Goal: Check status: Check status

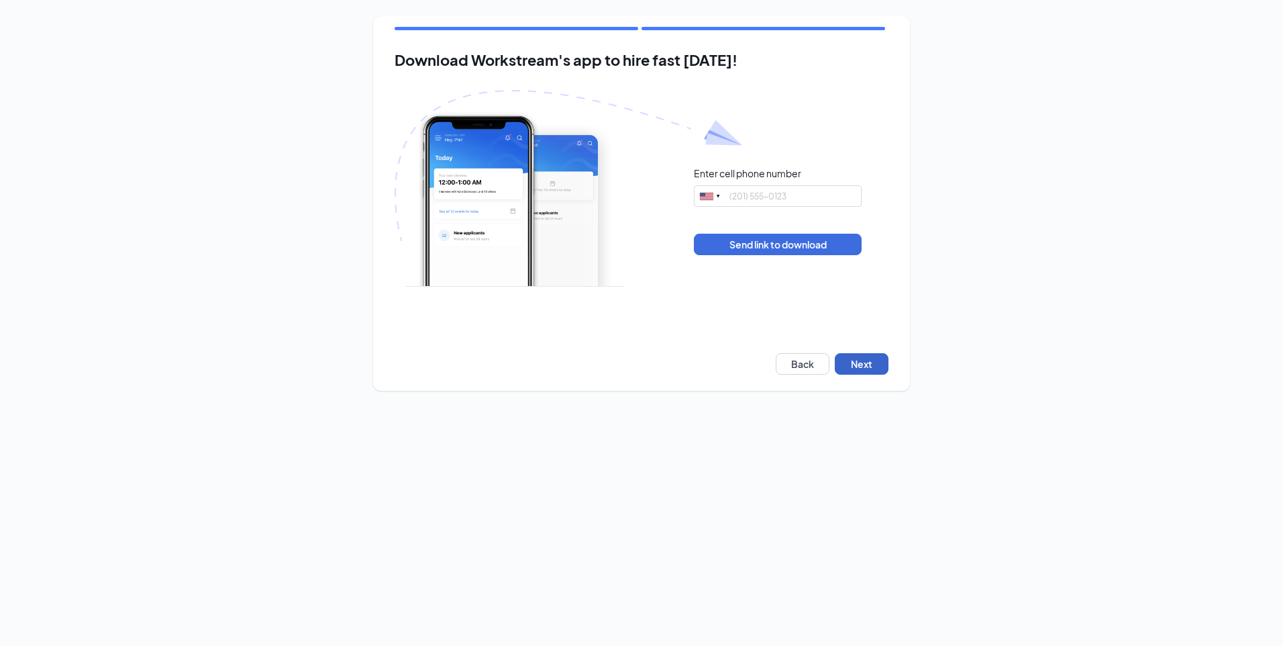
click at [858, 360] on button "Next" at bounding box center [862, 363] width 54 height 21
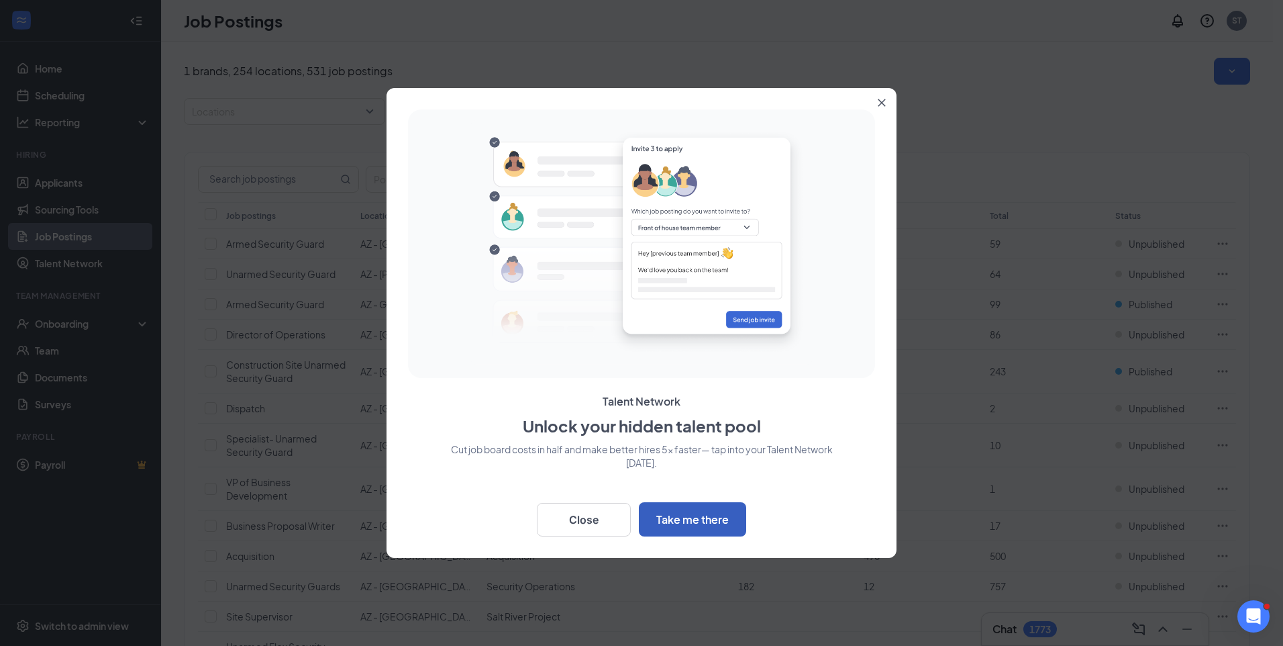
click at [678, 521] on button "Take me there" at bounding box center [692, 519] width 107 height 34
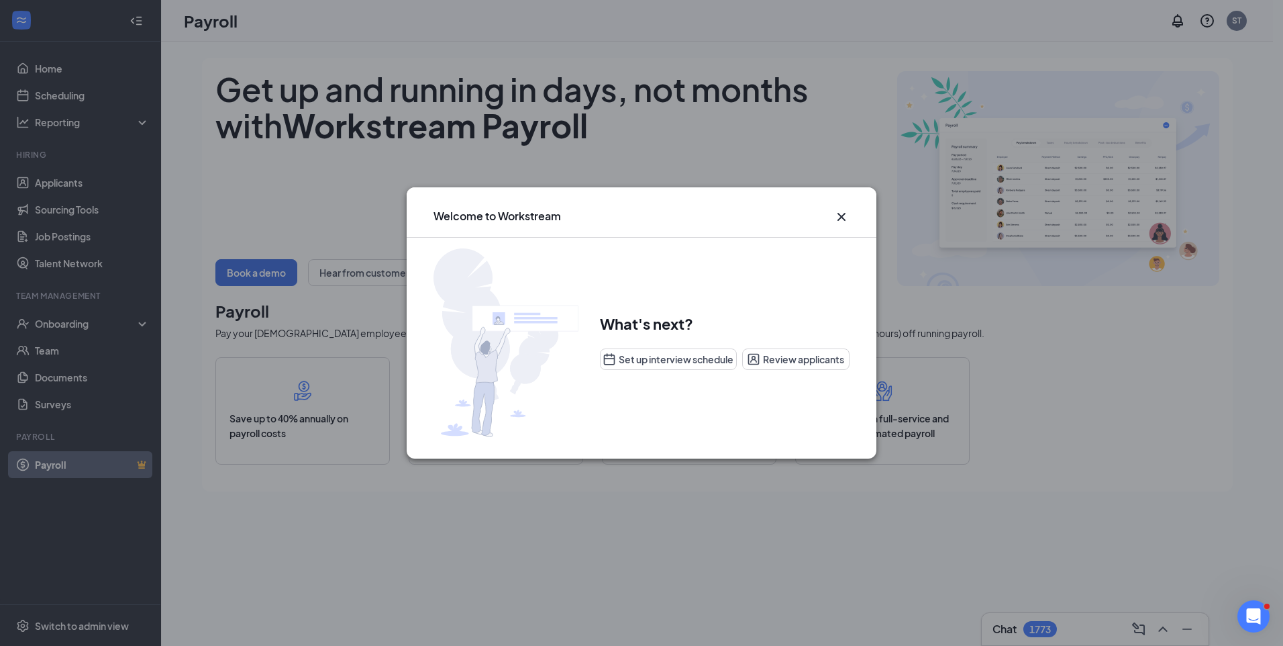
click at [840, 218] on icon "Cross" at bounding box center [841, 217] width 8 height 8
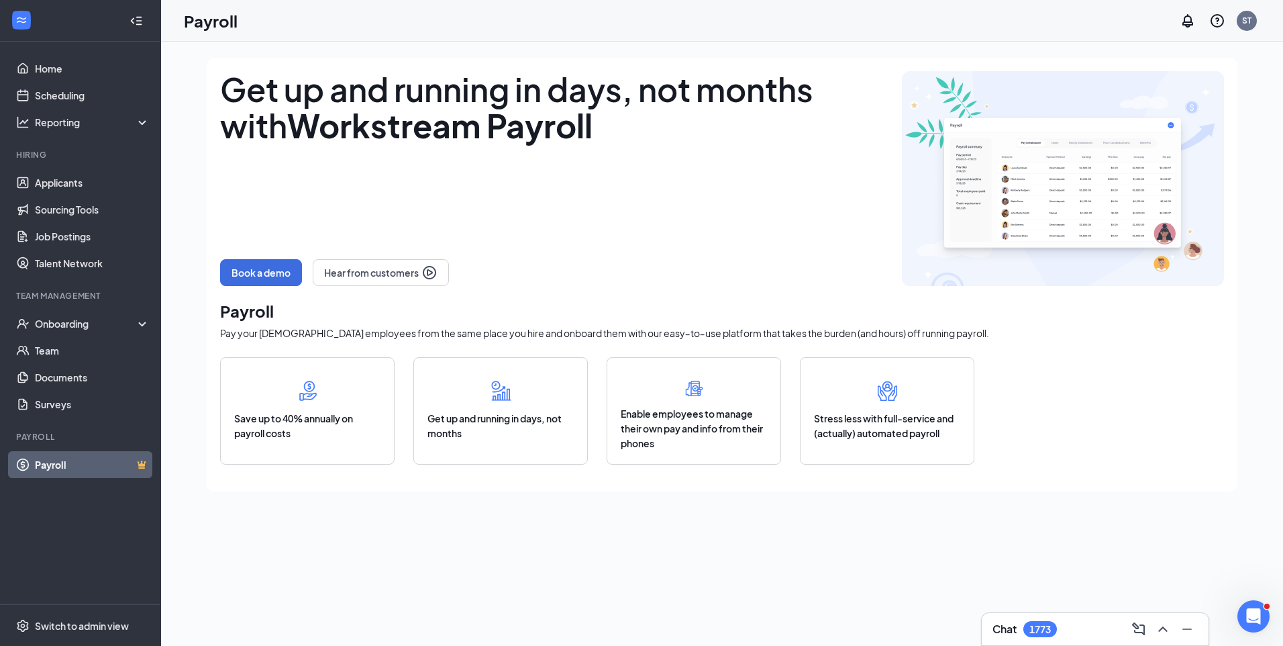
click at [716, 219] on div "Get up and running in days, not months with Workstream Payroll Book a demo Hear…" at bounding box center [554, 178] width 668 height 215
click at [52, 185] on link "Applicants" at bounding box center [92, 182] width 115 height 27
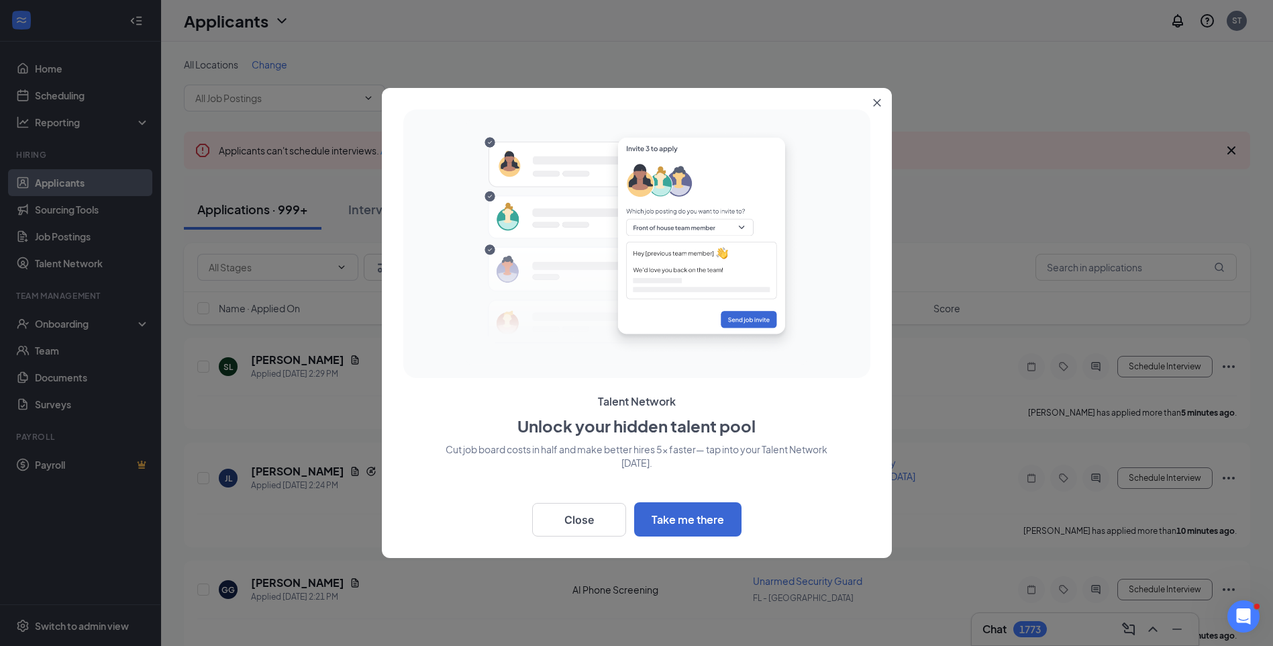
click at [886, 107] on button "Close" at bounding box center [880, 100] width 24 height 24
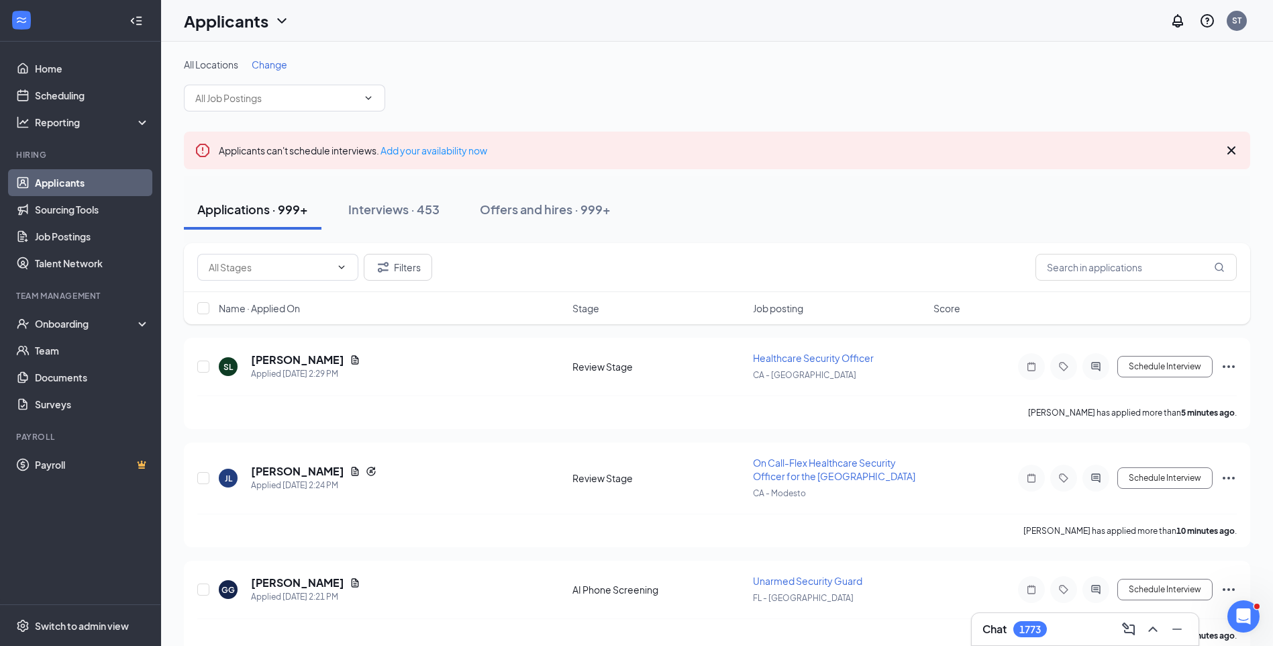
click at [631, 64] on div "All Locations Change" at bounding box center [717, 64] width 1066 height 13
click at [56, 65] on link "Home" at bounding box center [92, 68] width 115 height 27
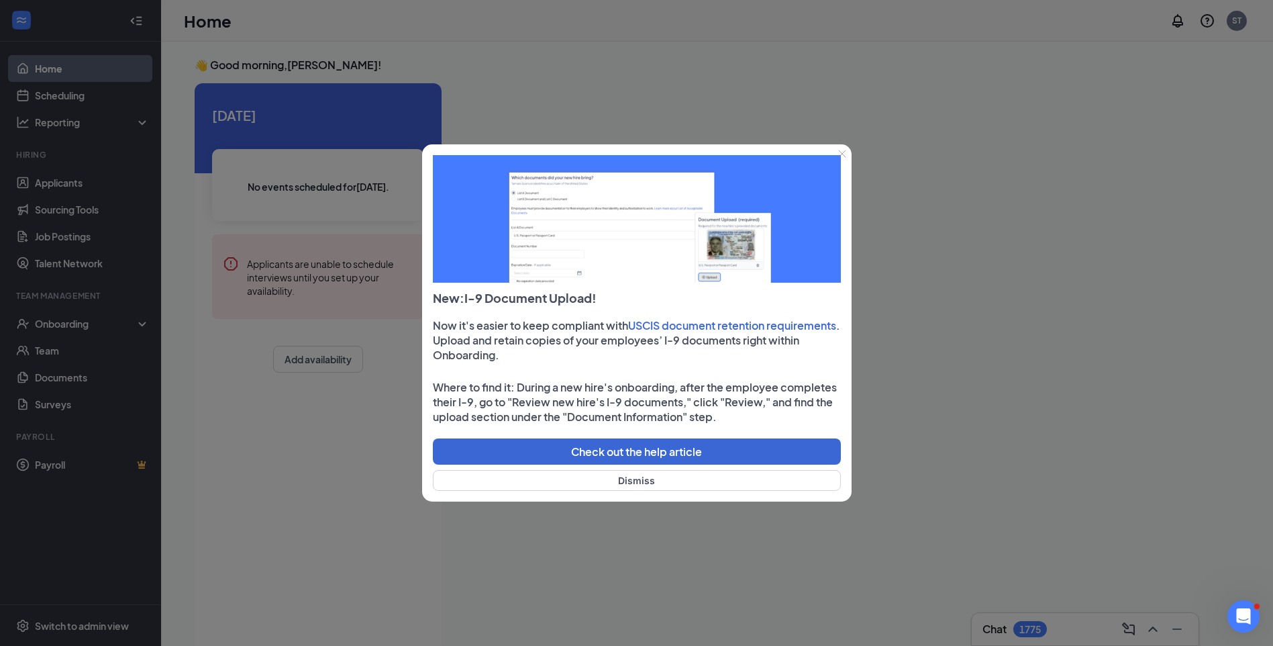
click at [1026, 170] on div at bounding box center [636, 323] width 1273 height 646
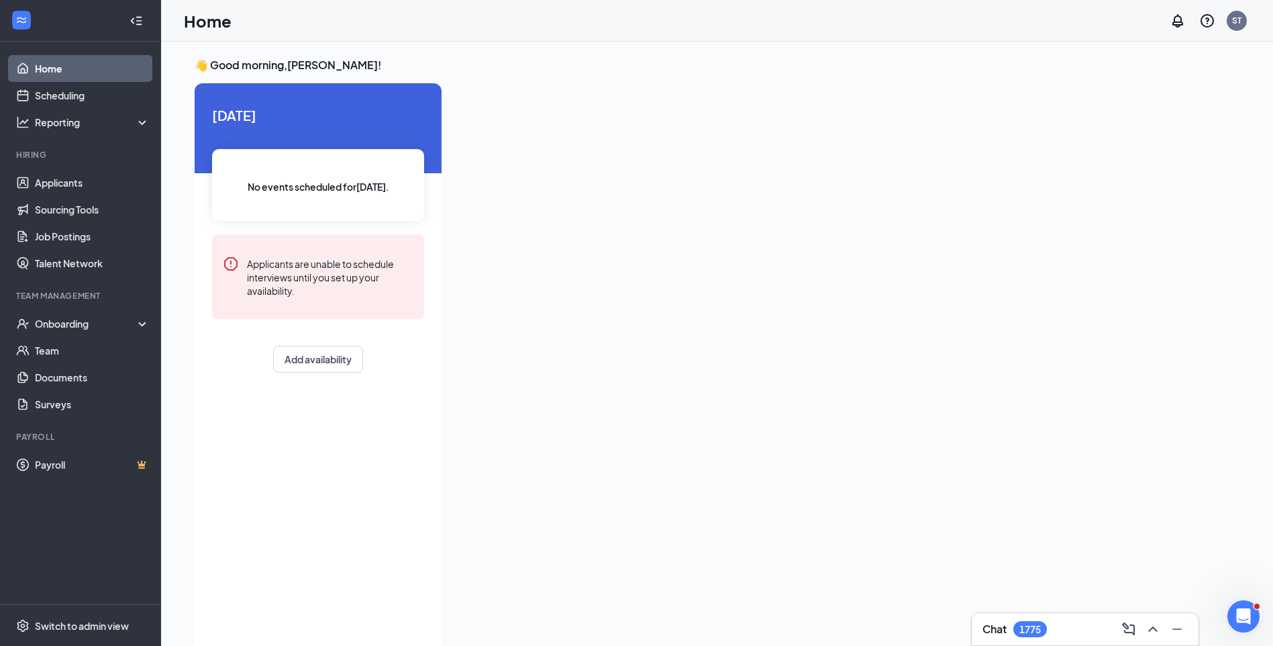
click at [79, 25] on div at bounding box center [80, 21] width 160 height 42
click at [1067, 6] on div "Home ST" at bounding box center [717, 21] width 1112 height 42
click at [695, 242] on div at bounding box center [828, 363] width 752 height 560
click at [431, 489] on div "Today No events scheduled for today . Applicants are unable to schedule intervi…" at bounding box center [318, 367] width 247 height 568
click at [92, 323] on div "Onboarding" at bounding box center [86, 323] width 103 height 13
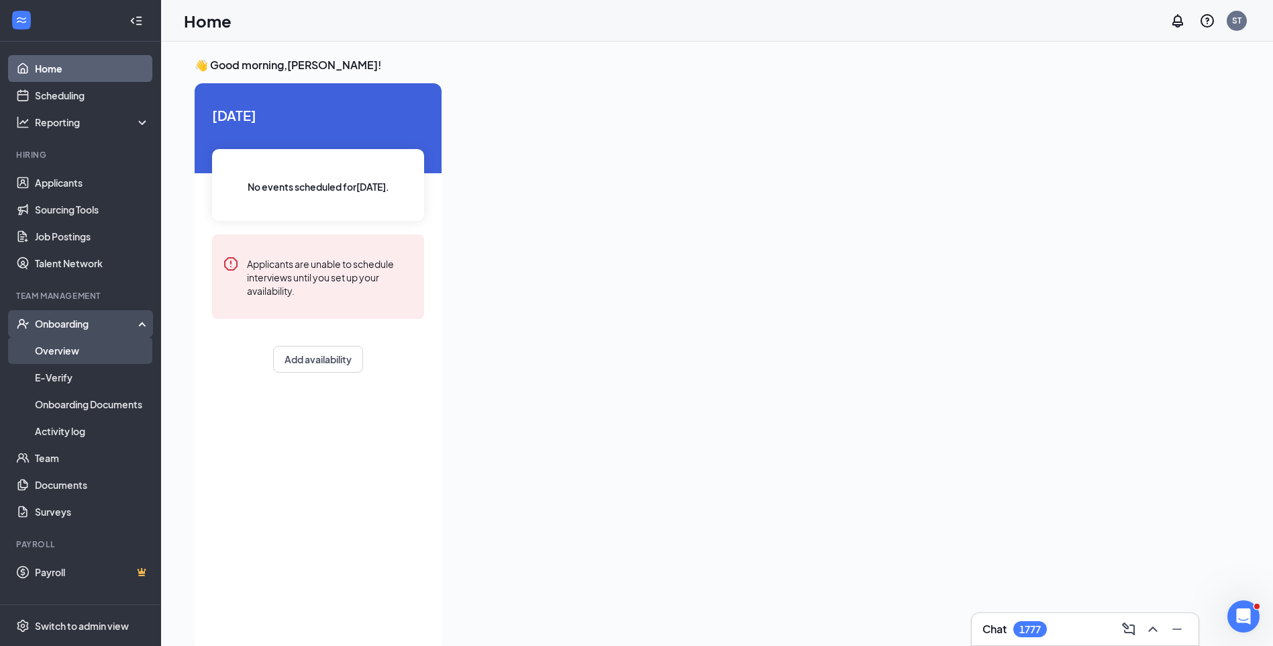
click at [61, 349] on link "Overview" at bounding box center [92, 350] width 115 height 27
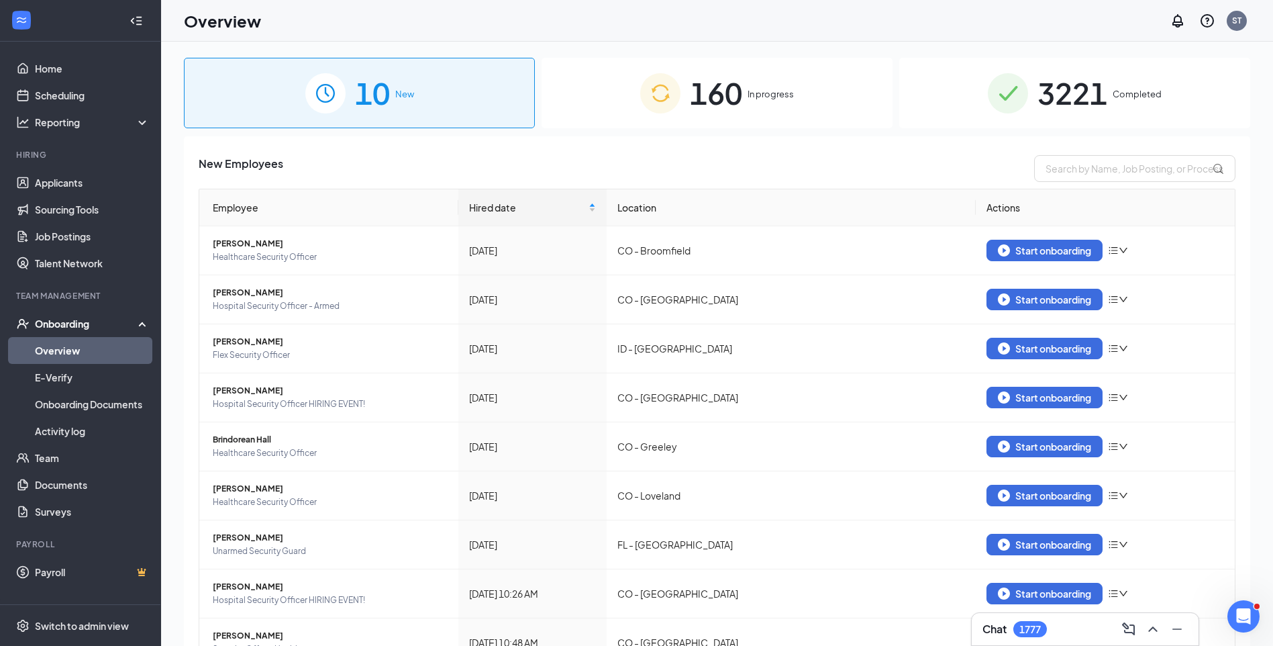
click at [1121, 88] on span "Completed" at bounding box center [1137, 93] width 49 height 13
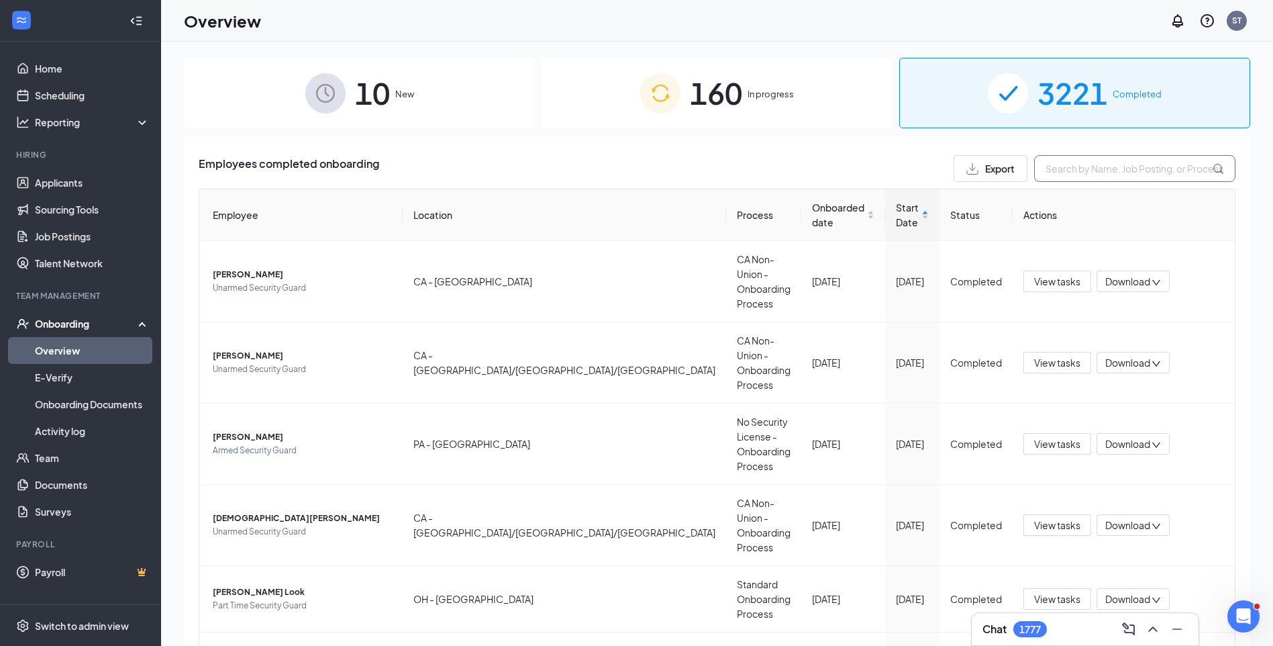
click at [1054, 168] on input "text" at bounding box center [1134, 168] width 201 height 27
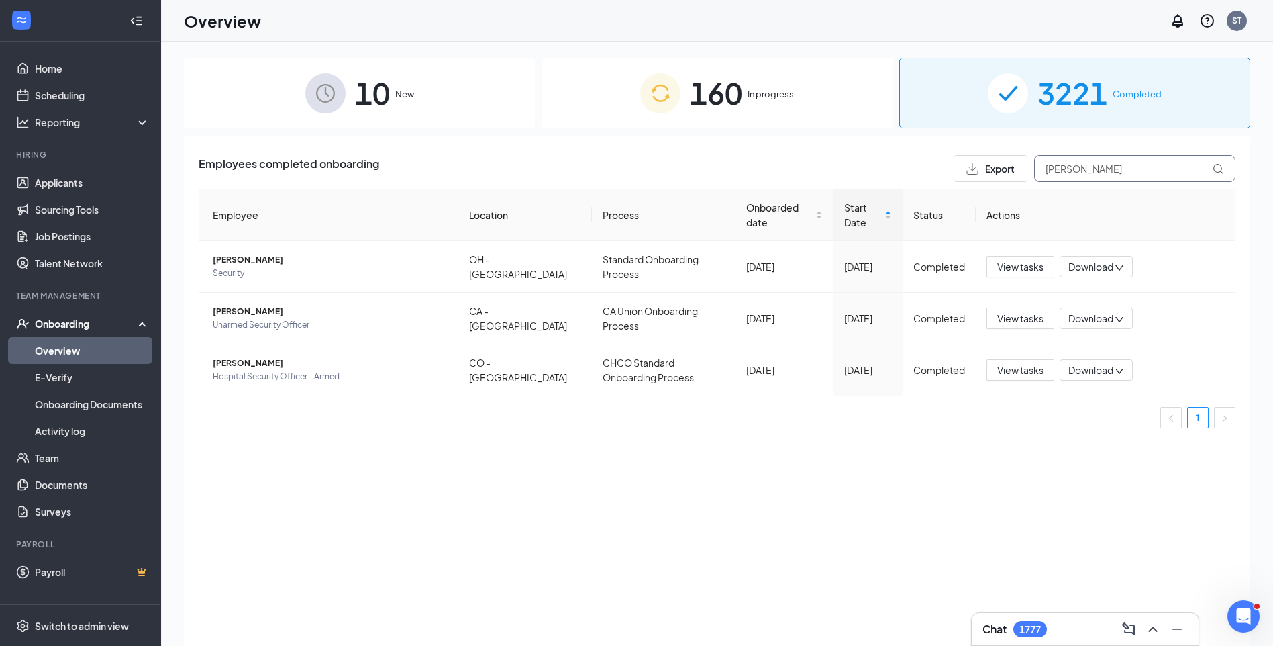
type input "isaac"
click at [255, 366] on span "ISAAC O BAAH" at bounding box center [330, 362] width 235 height 13
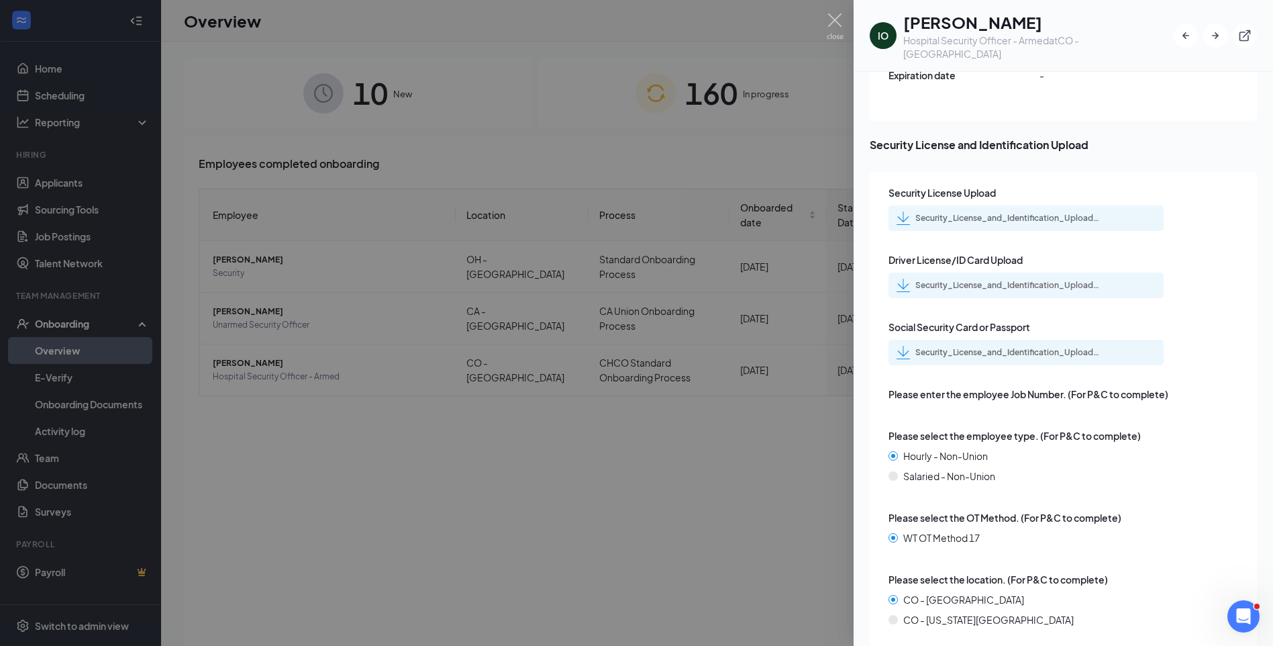
scroll to position [2281, 0]
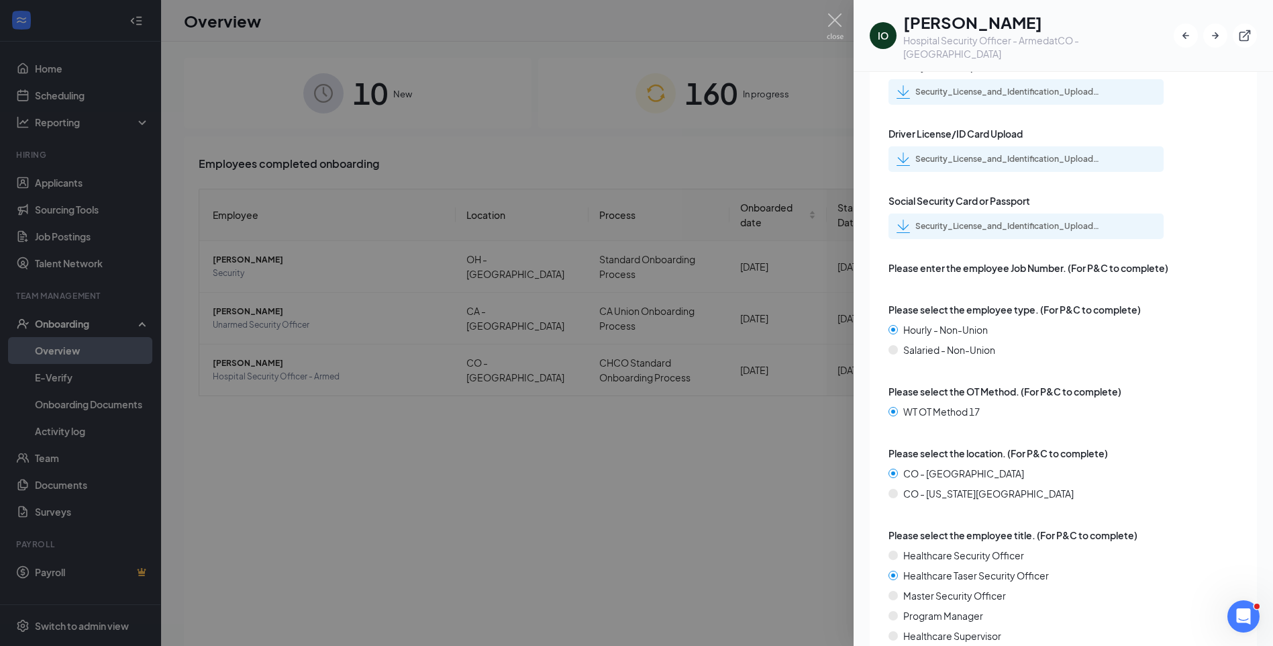
click at [269, 359] on div at bounding box center [636, 323] width 1273 height 646
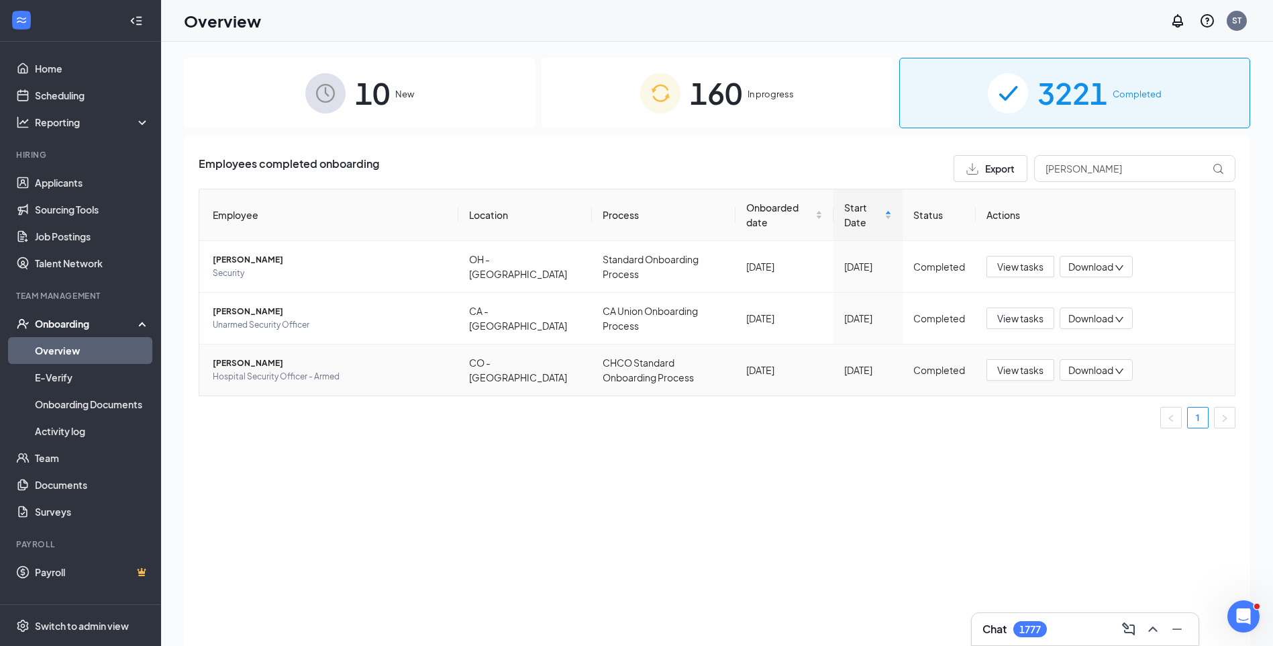
click at [258, 364] on span "ISAAC O BAAH" at bounding box center [330, 362] width 235 height 13
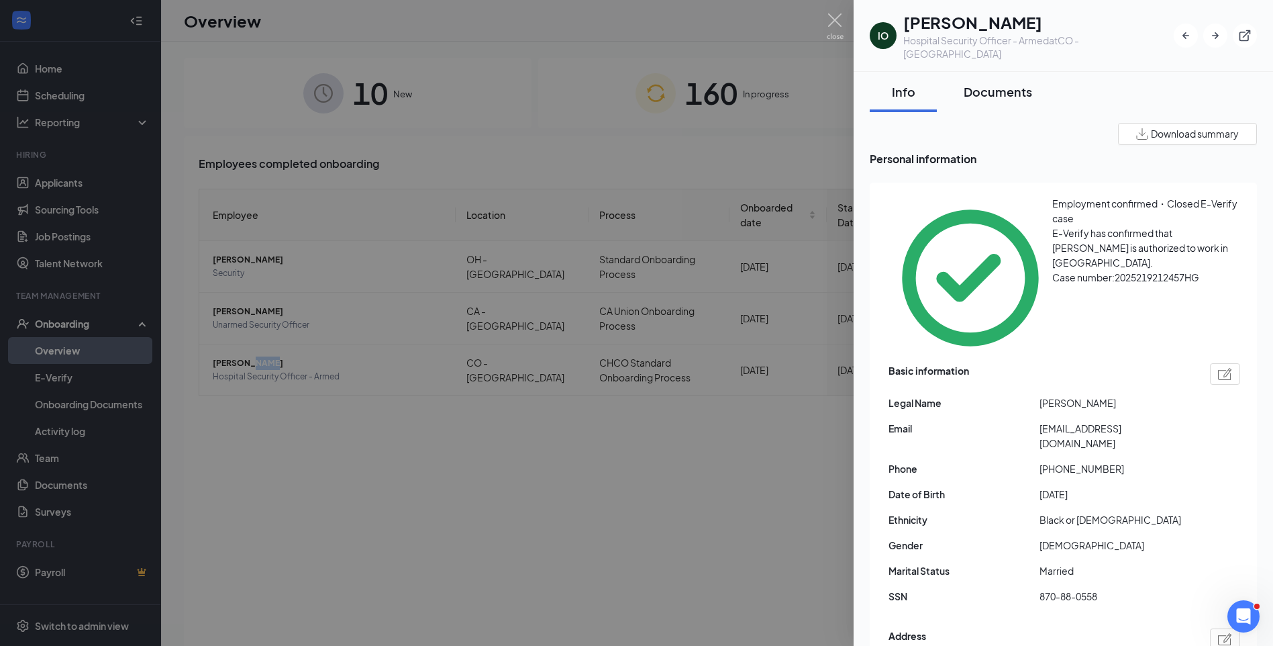
click at [1000, 83] on div "Documents" at bounding box center [998, 91] width 68 height 17
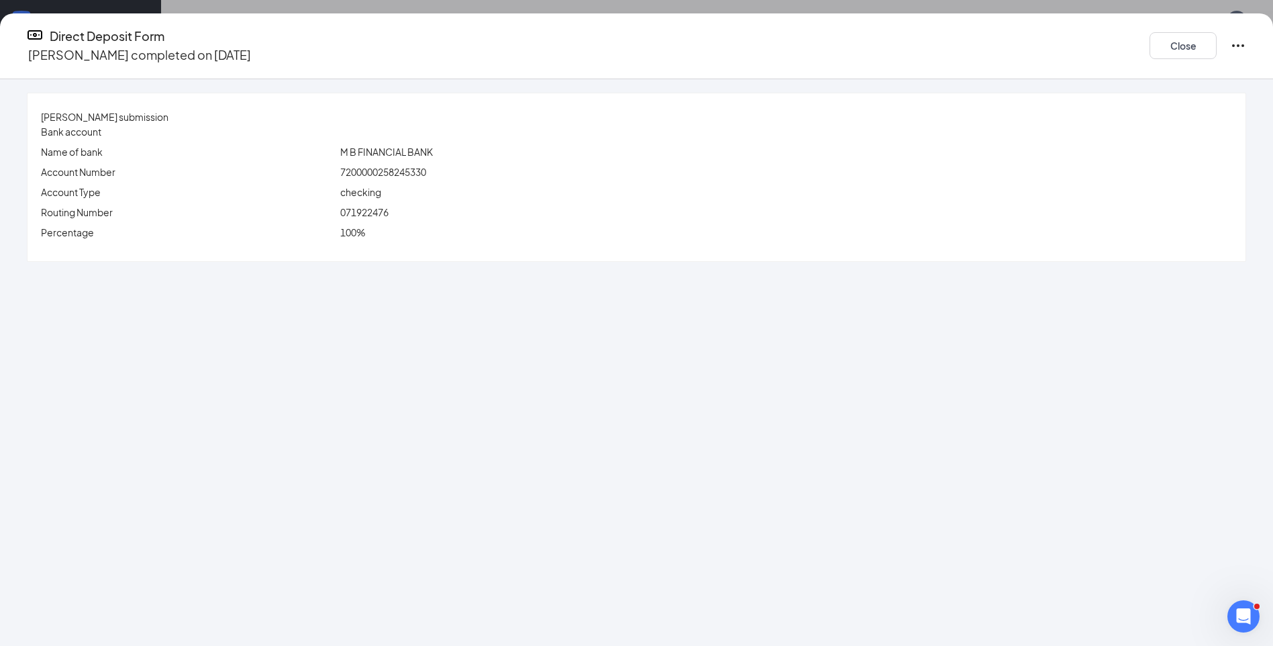
drag, startPoint x: 519, startPoint y: 309, endPoint x: 535, endPoint y: 299, distance: 19.0
click at [519, 309] on div "ISAAC O BAAH's submission Bank account Name of bank M B FINANCIAL BANK Account …" at bounding box center [636, 362] width 1273 height 566
click at [112, 156] on div "ISAAC O BAAH's submission Bank account Name of bank M B FINANCIAL BANK Account …" at bounding box center [636, 362] width 1273 height 566
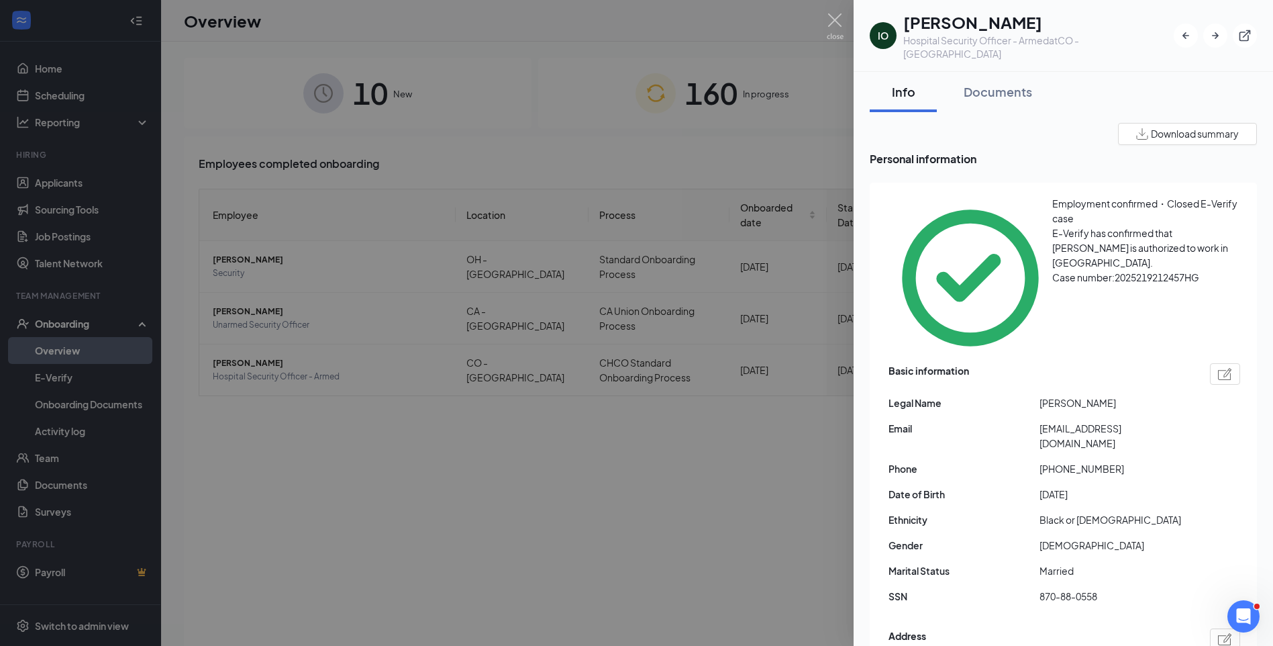
click at [474, 72] on div at bounding box center [636, 323] width 1273 height 646
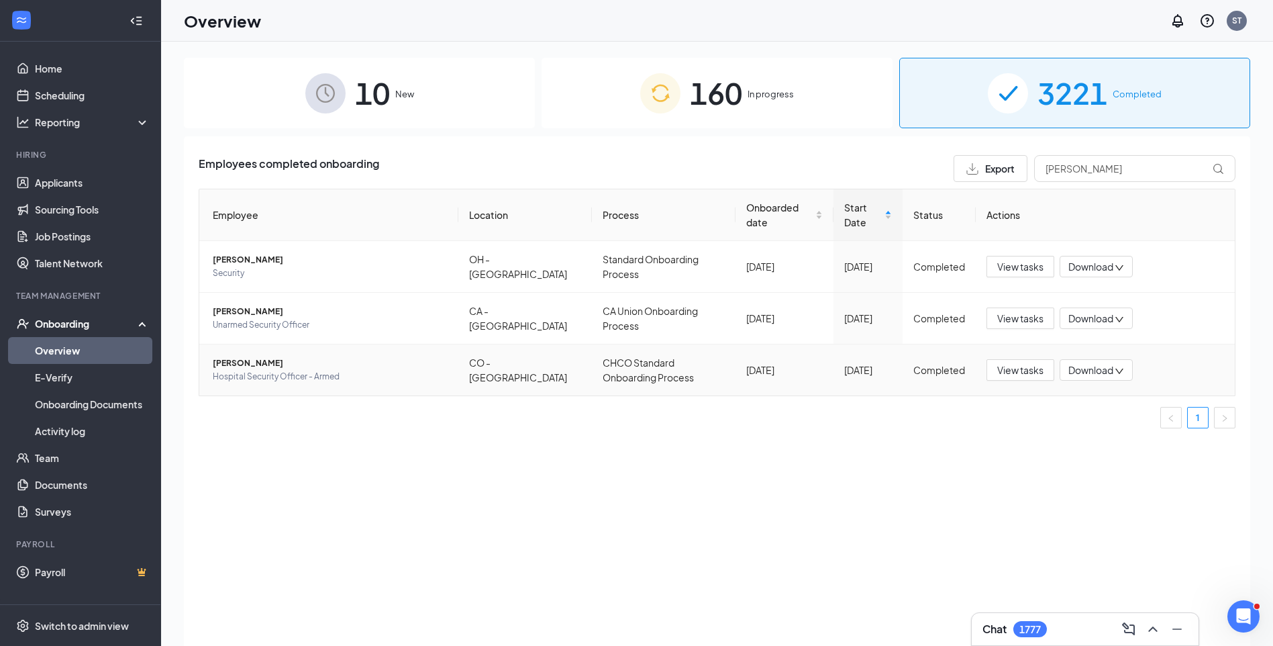
click at [254, 364] on span "ISAAC O BAAH" at bounding box center [330, 362] width 235 height 13
click at [286, 370] on span "Hospital Security Officer - Armed" at bounding box center [330, 376] width 235 height 13
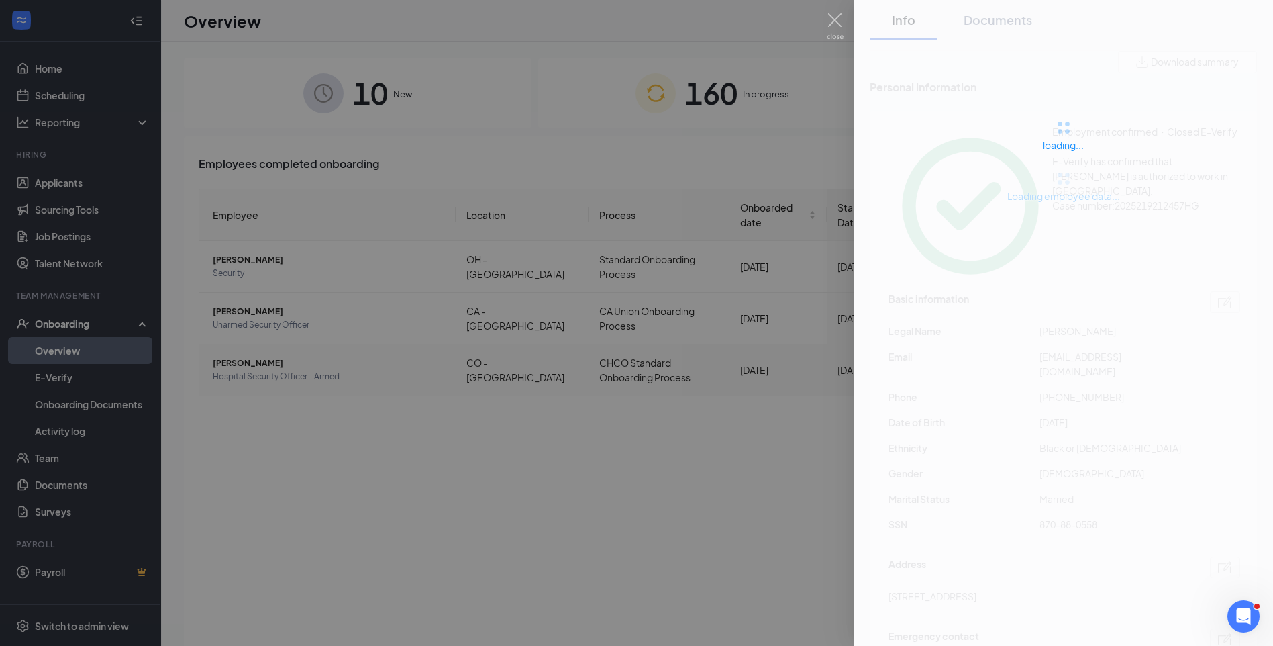
click at [286, 369] on div at bounding box center [636, 323] width 1273 height 646
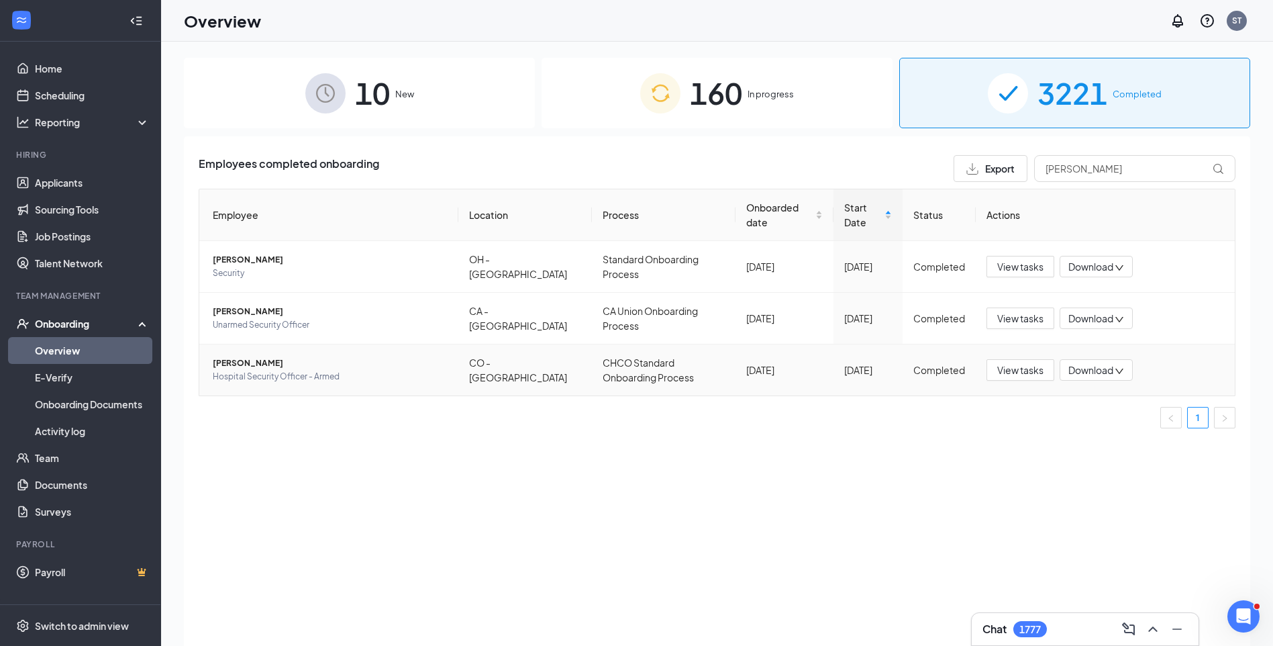
click at [286, 370] on span "Hospital Security Officer - Armed" at bounding box center [330, 376] width 235 height 13
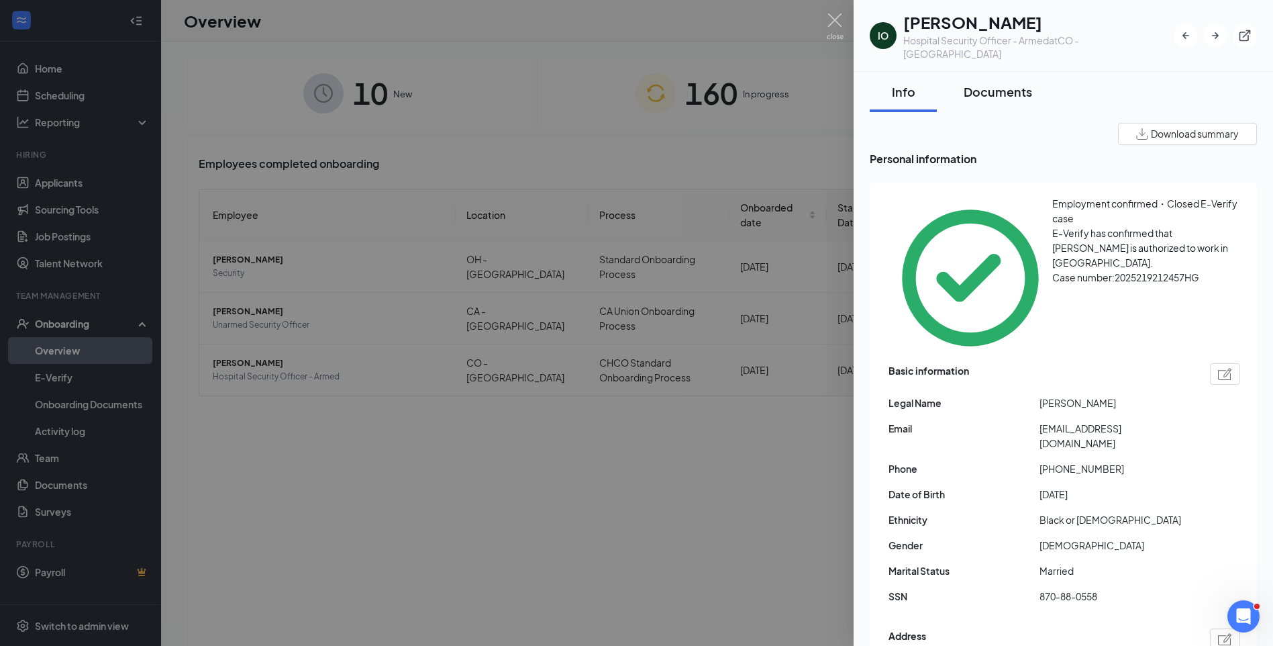
click at [974, 83] on div "Documents" at bounding box center [998, 91] width 68 height 17
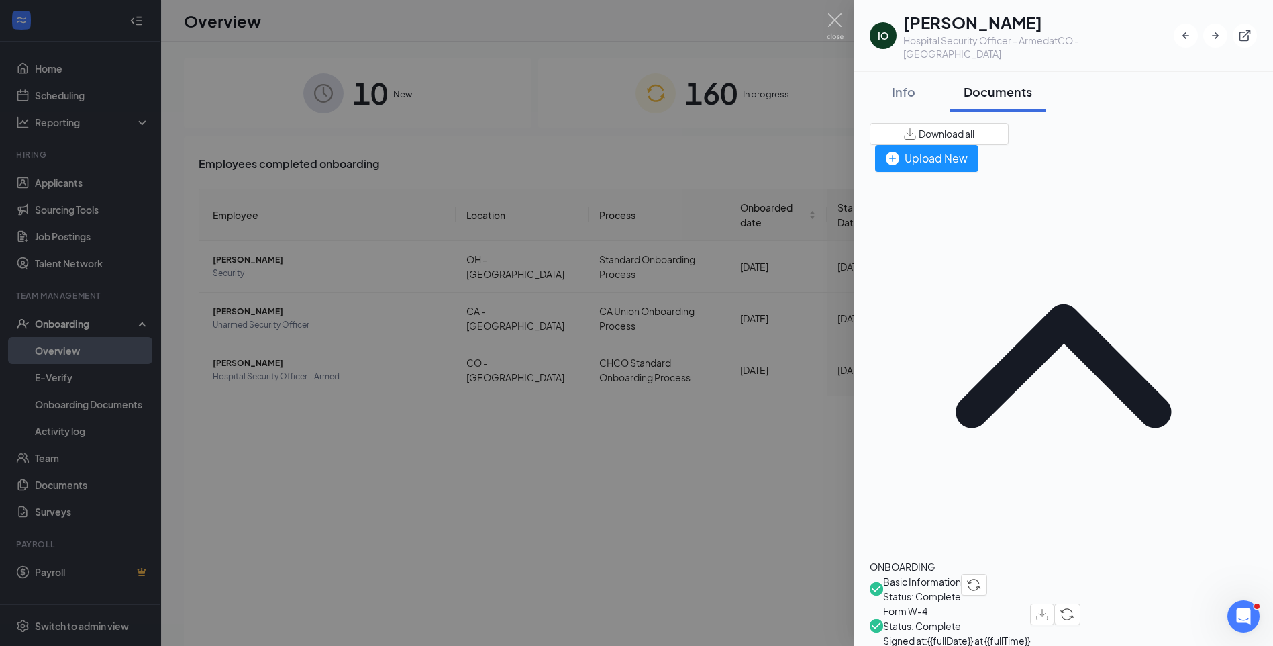
click at [50, 66] on div at bounding box center [636, 323] width 1273 height 646
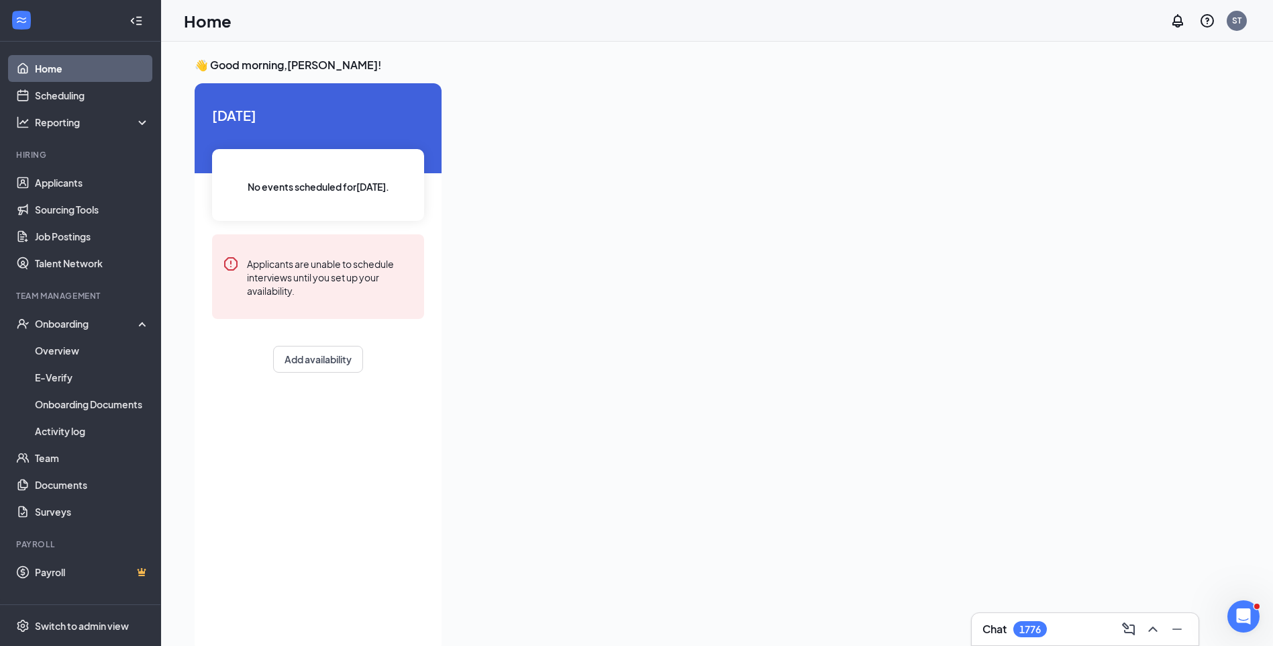
click at [1000, 222] on div at bounding box center [828, 363] width 752 height 560
